Goal: Transaction & Acquisition: Book appointment/travel/reservation

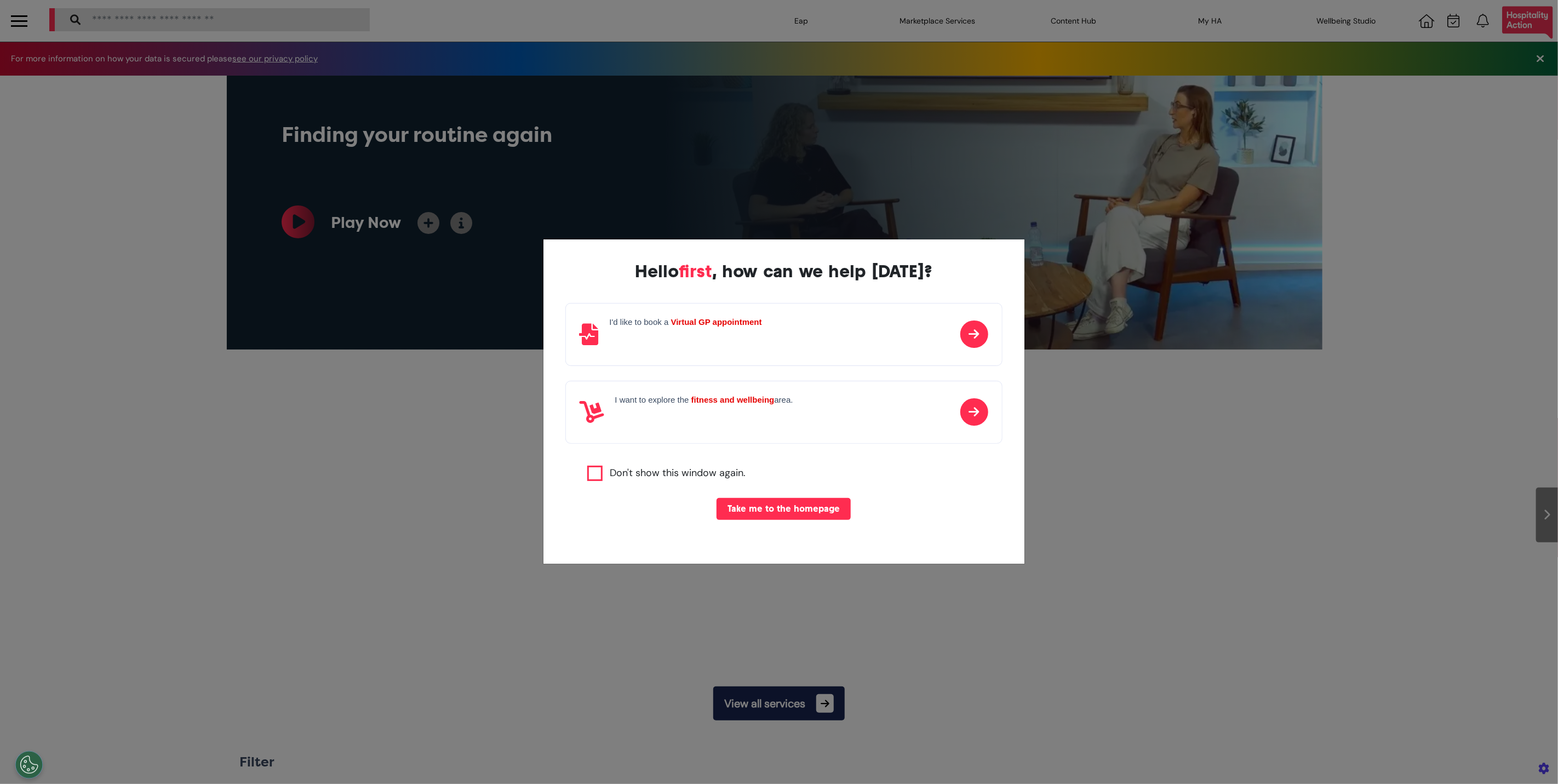
scroll to position [0, 548]
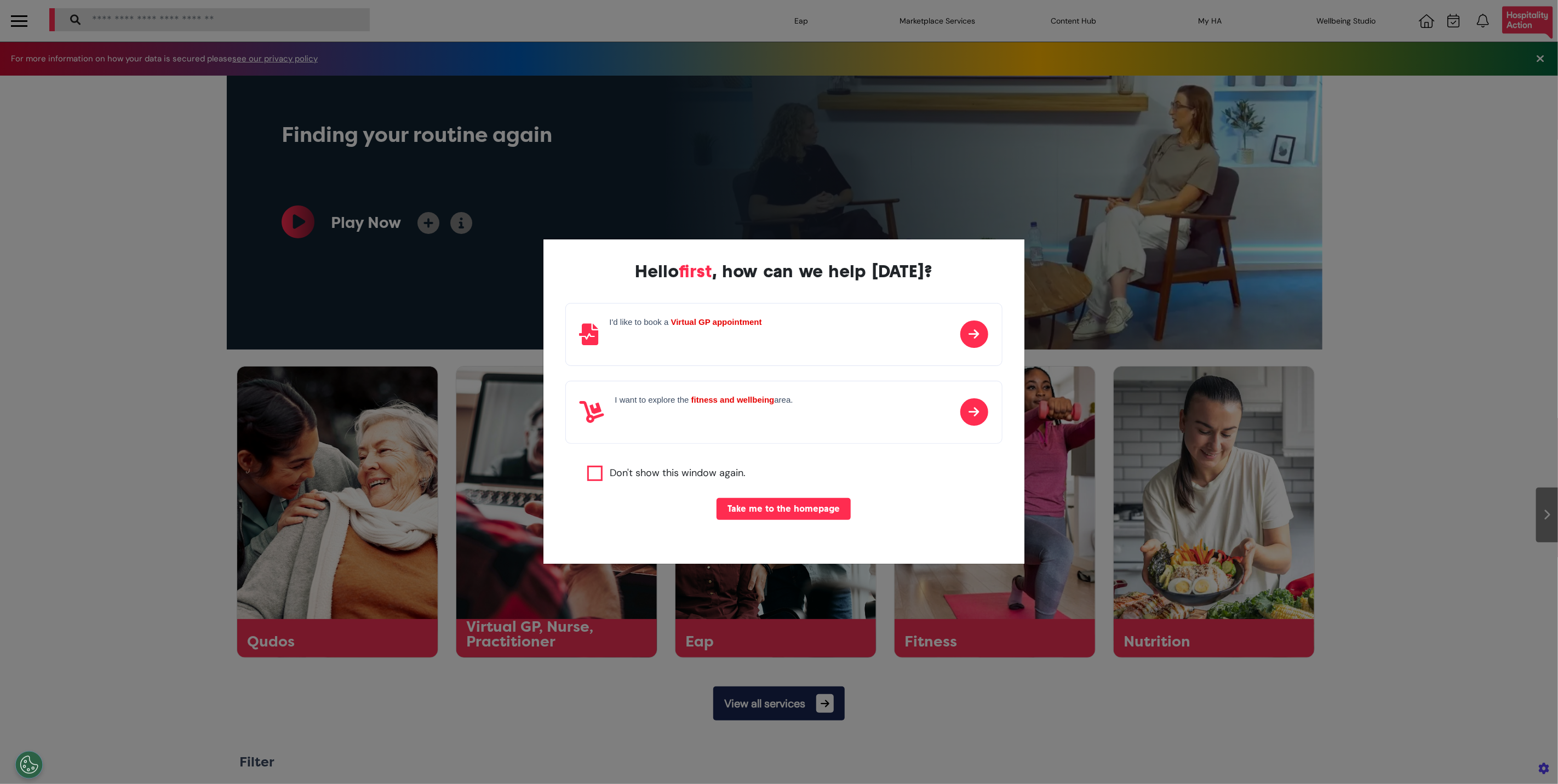
click at [1165, 482] on div "Hello first , how can we help [DATE]? I'd like to book a Virtual GP appointment…" at bounding box center [779, 392] width 1558 height 784
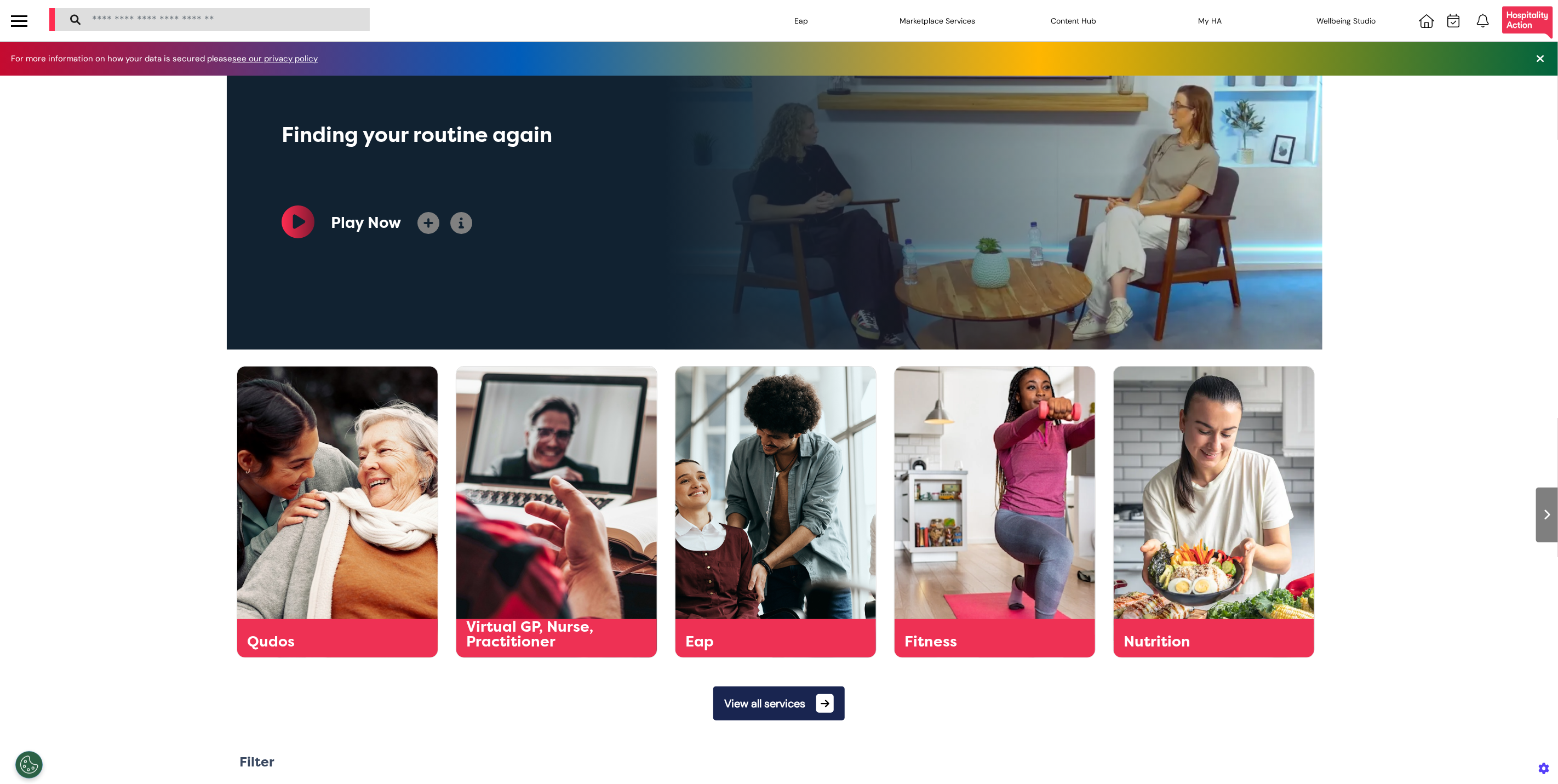
click at [15, 25] on div at bounding box center [19, 26] width 17 height 2
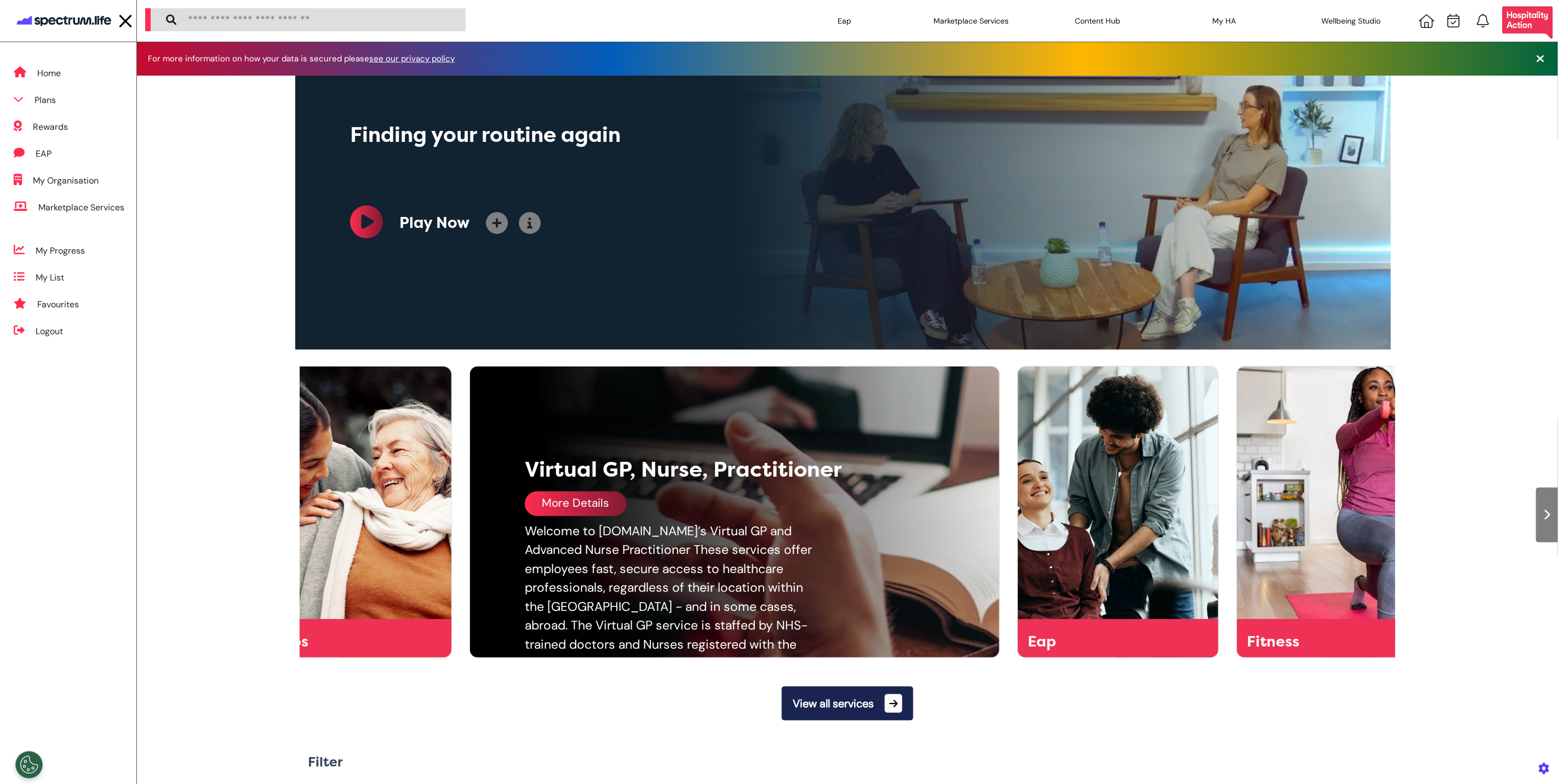
click at [868, 503] on div "More Details" at bounding box center [771, 504] width 493 height 25
click at [623, 500] on div "More Details" at bounding box center [576, 504] width 102 height 25
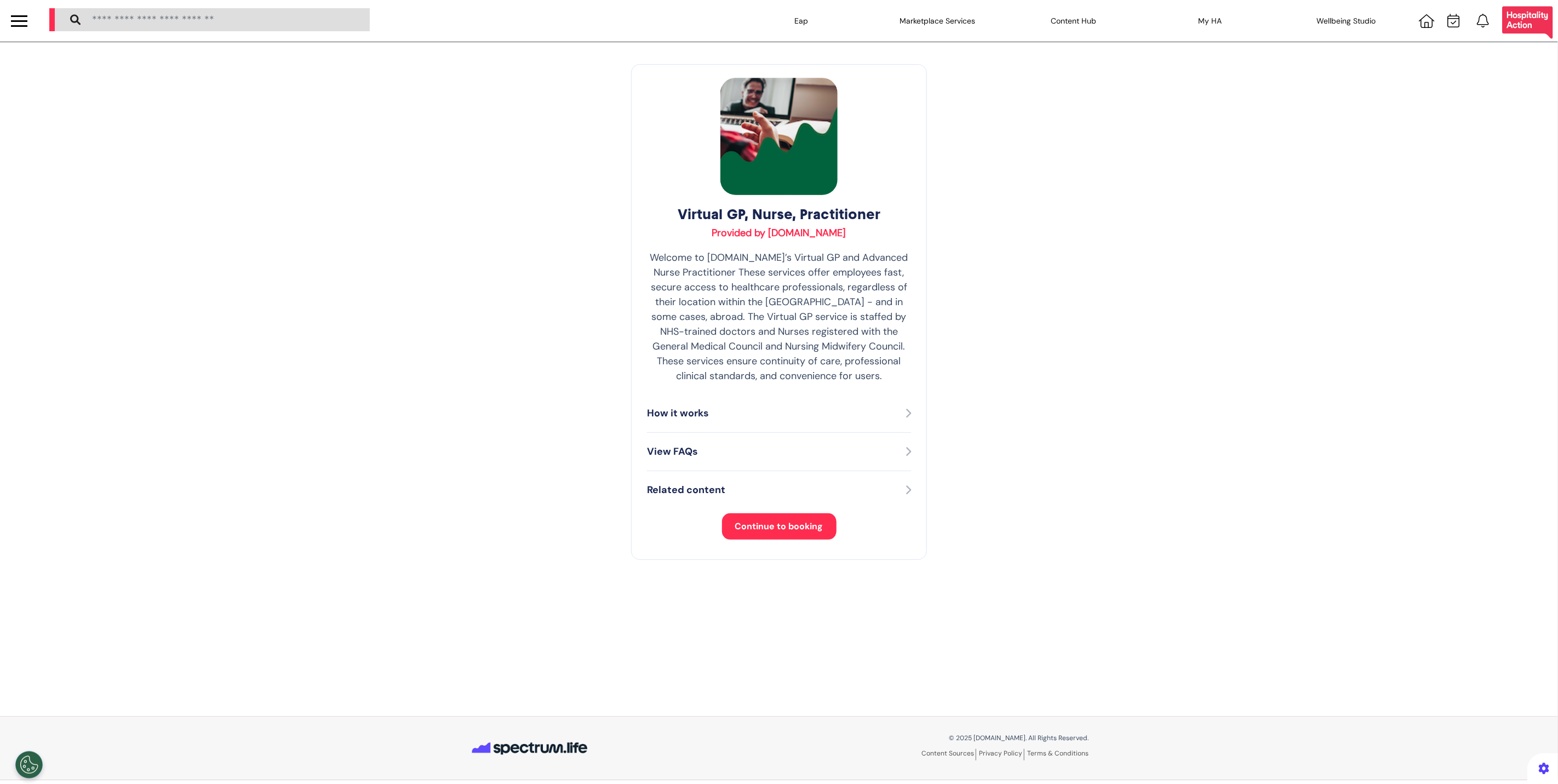
click at [756, 517] on button "Continue to booking" at bounding box center [779, 526] width 115 height 27
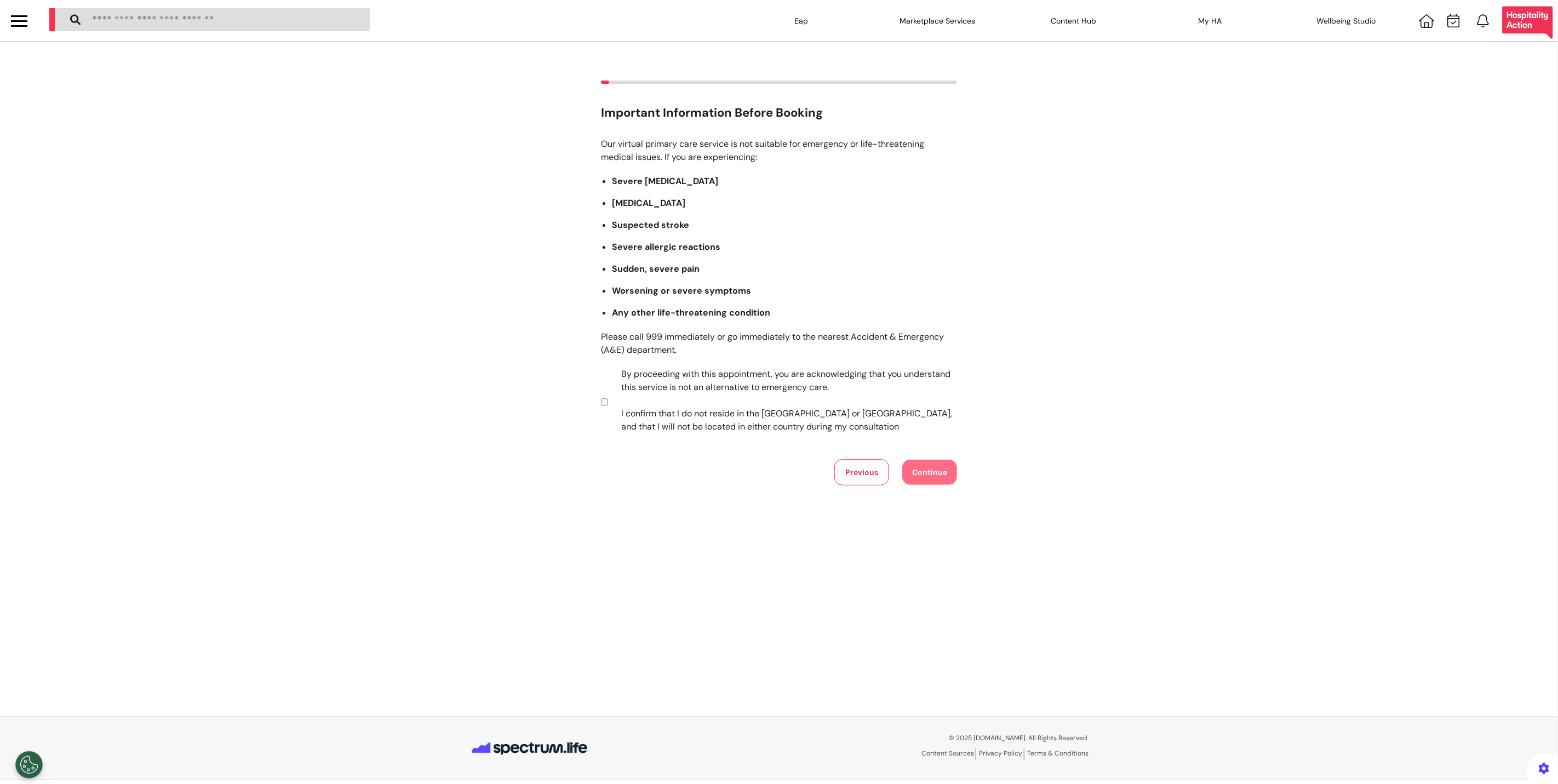
drag, startPoint x: 724, startPoint y: 425, endPoint x: 753, endPoint y: 425, distance: 29.0
click at [724, 425] on label "By proceeding with this appointment, you are acknowledging that you understand …" at bounding box center [782, 400] width 343 height 66
click at [924, 458] on div "Our virtual primary care service is not suitable for emergency or life-threaten…" at bounding box center [779, 311] width 356 height 348
click at [931, 472] on button "Continue" at bounding box center [930, 472] width 55 height 25
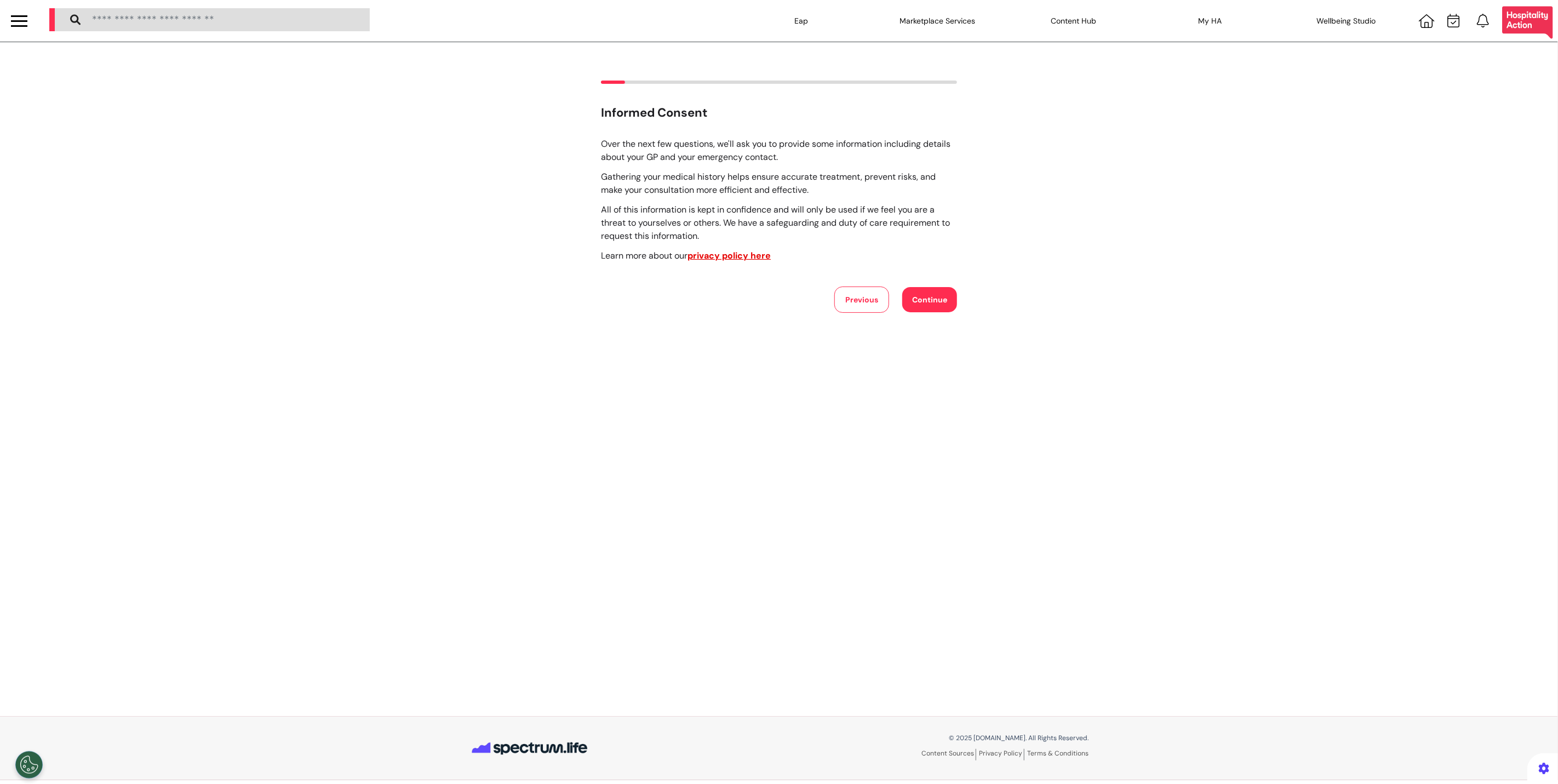
click at [917, 307] on button "Continue" at bounding box center [930, 299] width 55 height 25
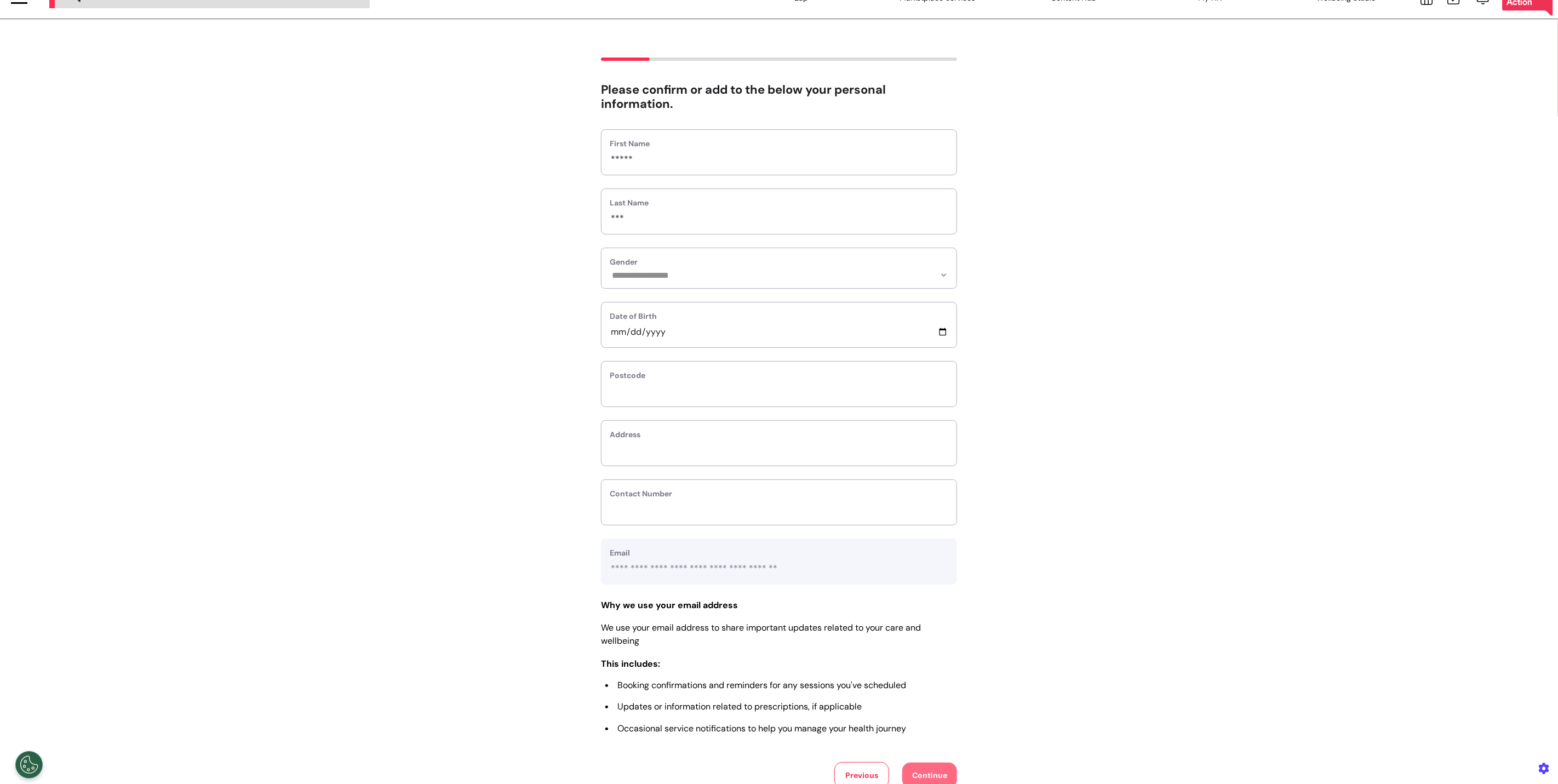
scroll to position [25, 0]
drag, startPoint x: 725, startPoint y: 569, endPoint x: 675, endPoint y: 572, distance: 50.1
click at [675, 572] on input "**********" at bounding box center [779, 566] width 339 height 14
drag, startPoint x: 797, startPoint y: 573, endPoint x: 676, endPoint y: 569, distance: 121.1
click at [676, 569] on input "**********" at bounding box center [779, 566] width 339 height 14
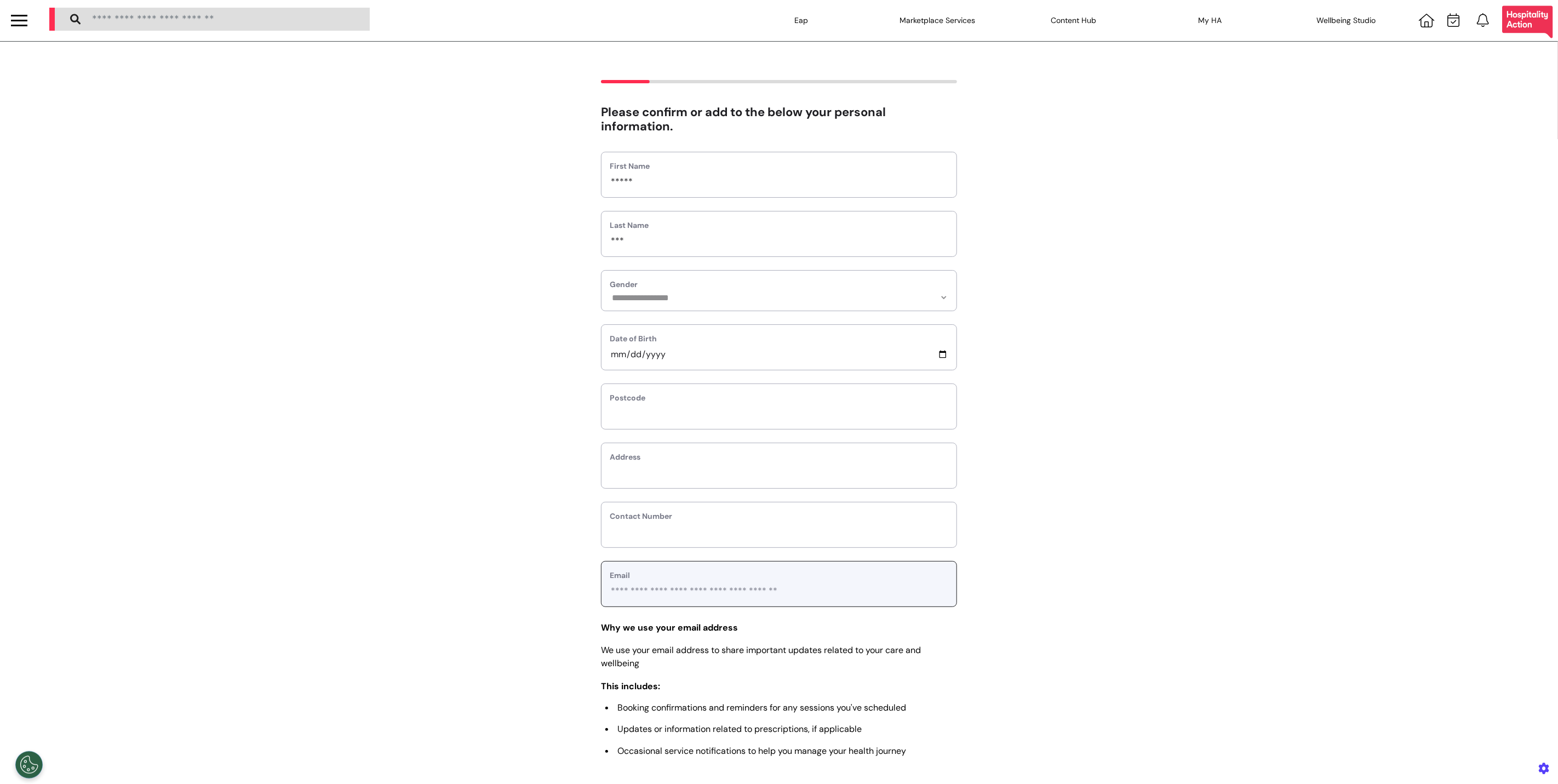
scroll to position [0, 0]
click at [18, 18] on div at bounding box center [19, 21] width 17 height 18
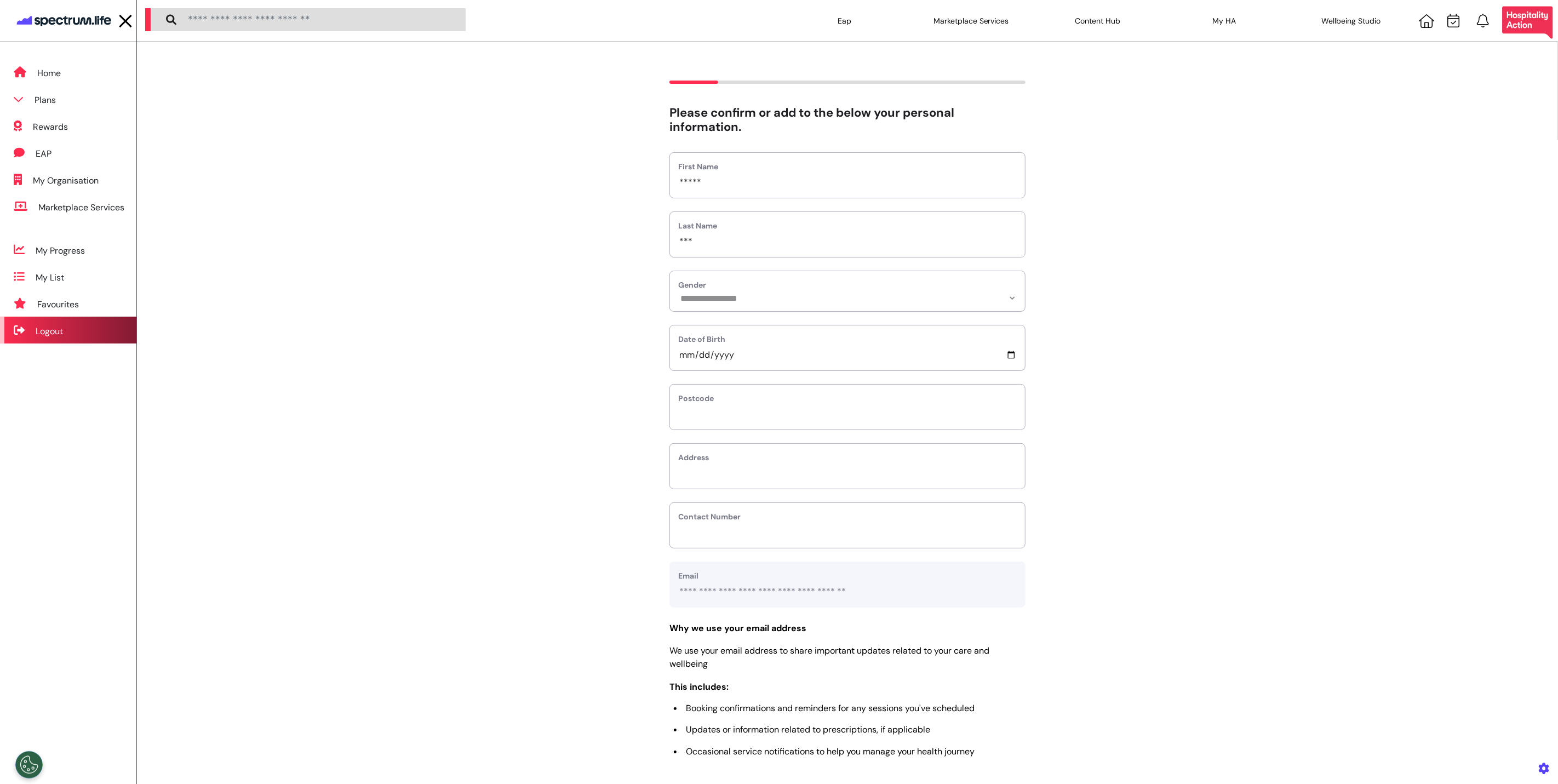
click at [59, 330] on div "Logout" at bounding box center [49, 332] width 27 height 13
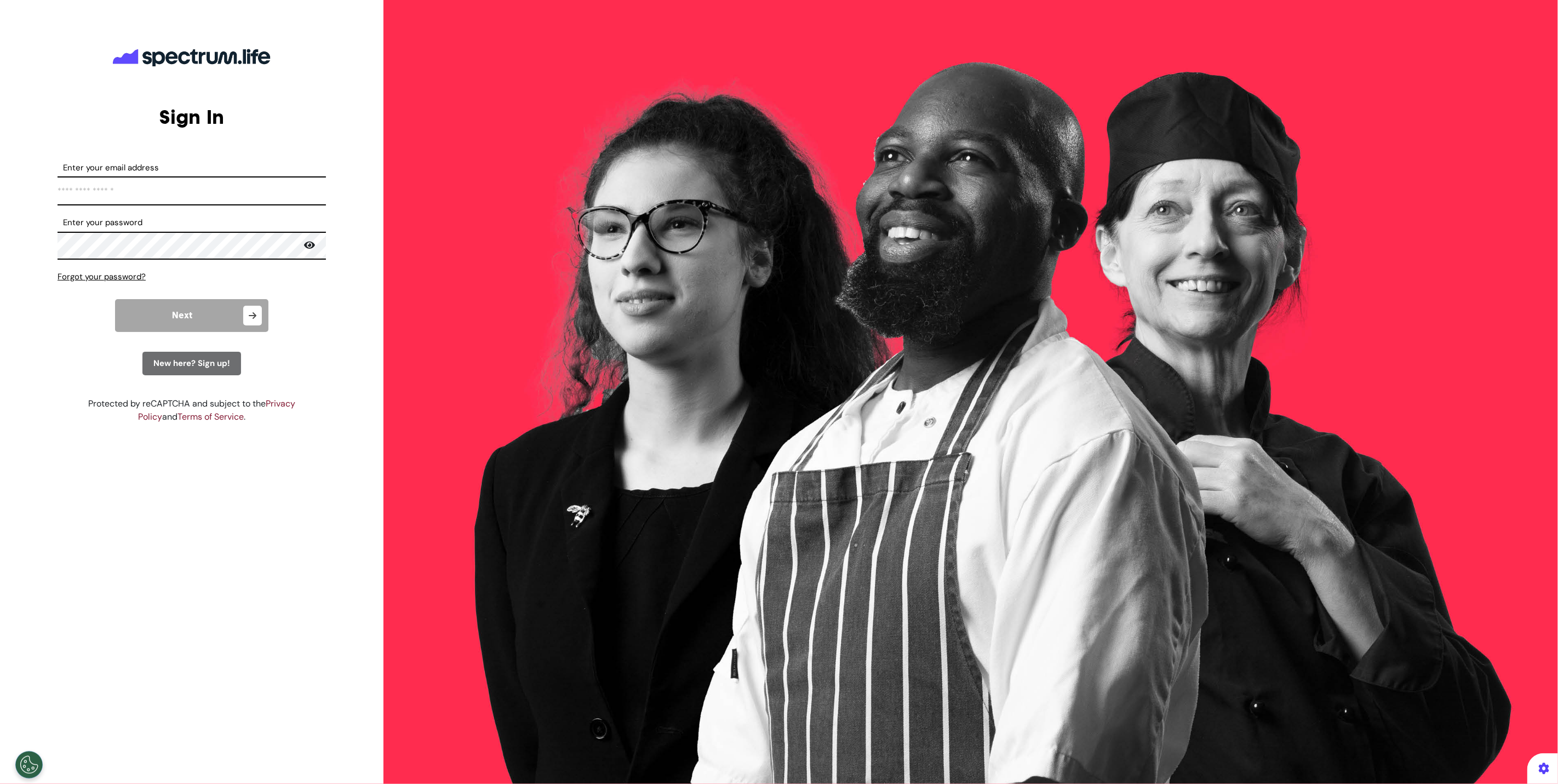
click at [182, 198] on input "Enter your email address" at bounding box center [191, 190] width 269 height 29
type input "**********"
click at [164, 194] on input "**********" at bounding box center [191, 190] width 269 height 29
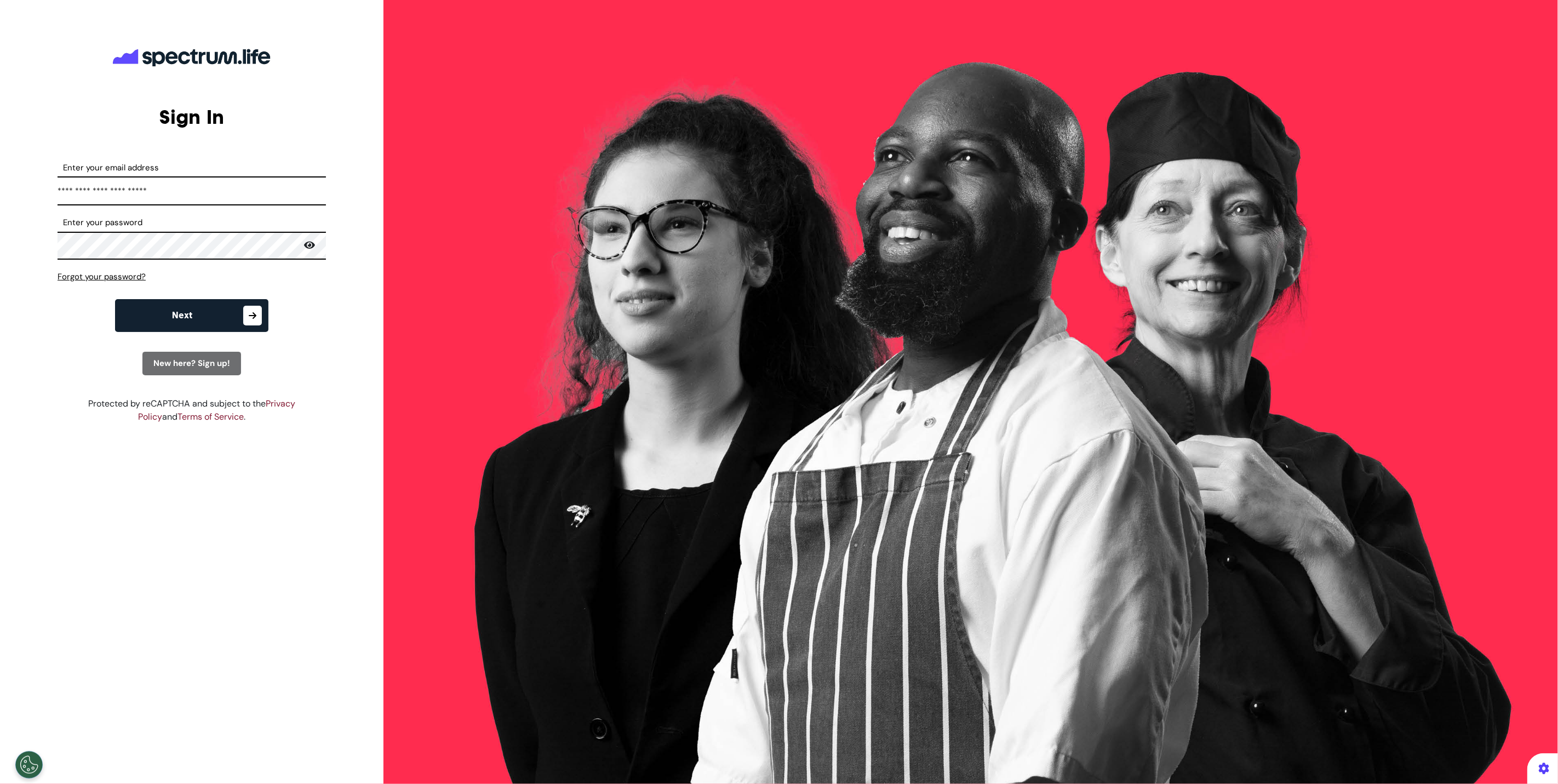
click at [260, 336] on form "**********" at bounding box center [191, 268] width 269 height 214
click at [315, 246] on div at bounding box center [191, 246] width 269 height 28
click at [308, 245] on icon at bounding box center [309, 245] width 11 height 10
click at [457, 311] on div "ENGAGE. EMPOWER. TRANSFORM." at bounding box center [971, 392] width 1175 height 784
